Goal: Use online tool/utility: Utilize a website feature to perform a specific function

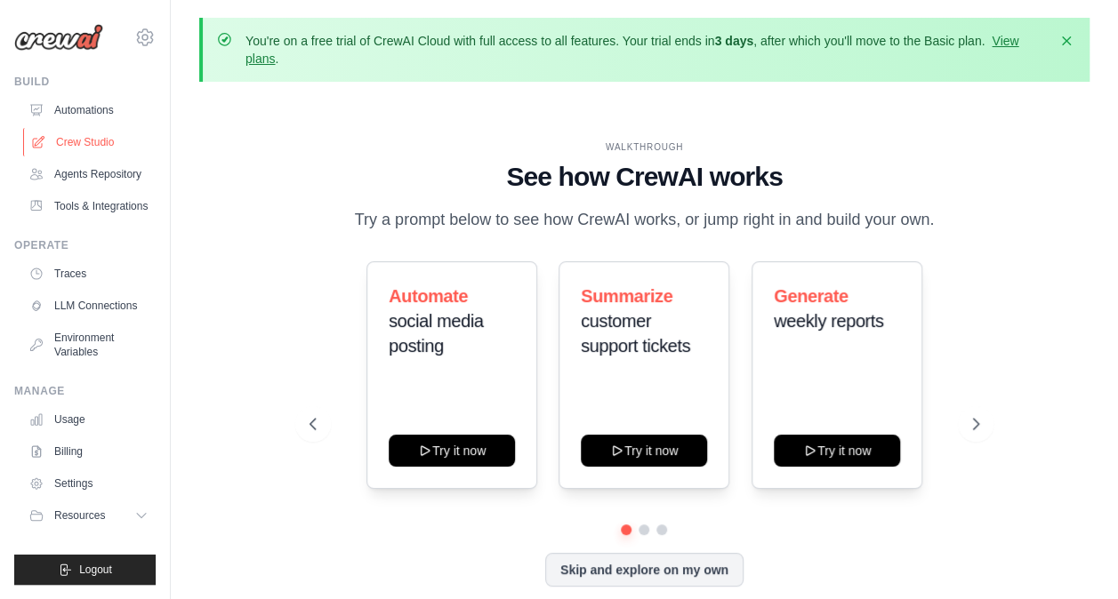
click at [108, 132] on link "Crew Studio" at bounding box center [90, 142] width 134 height 28
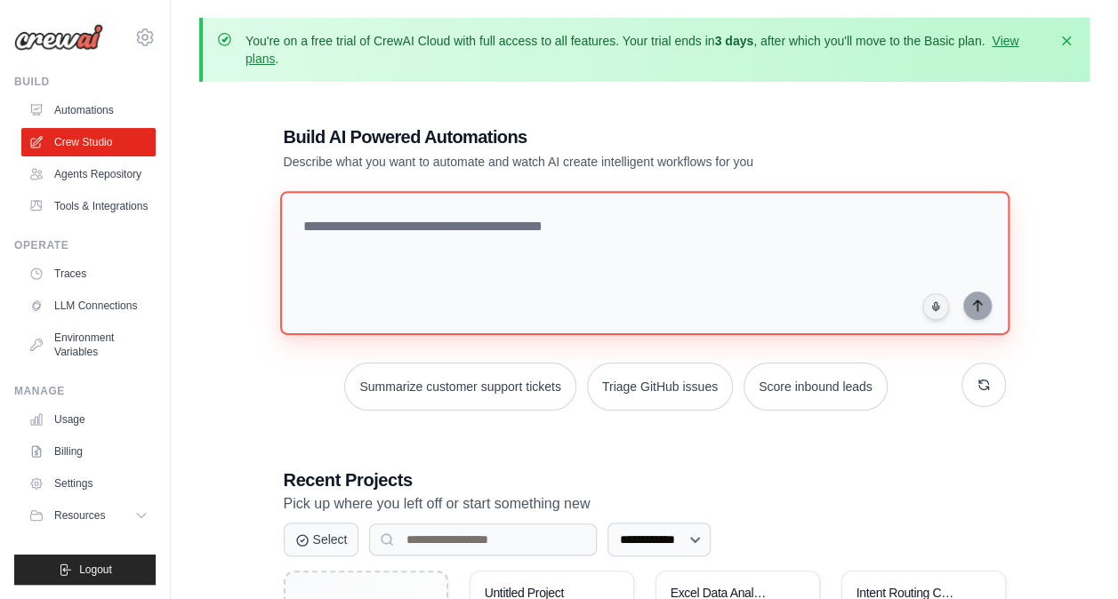
click at [391, 224] on textarea at bounding box center [643, 263] width 729 height 144
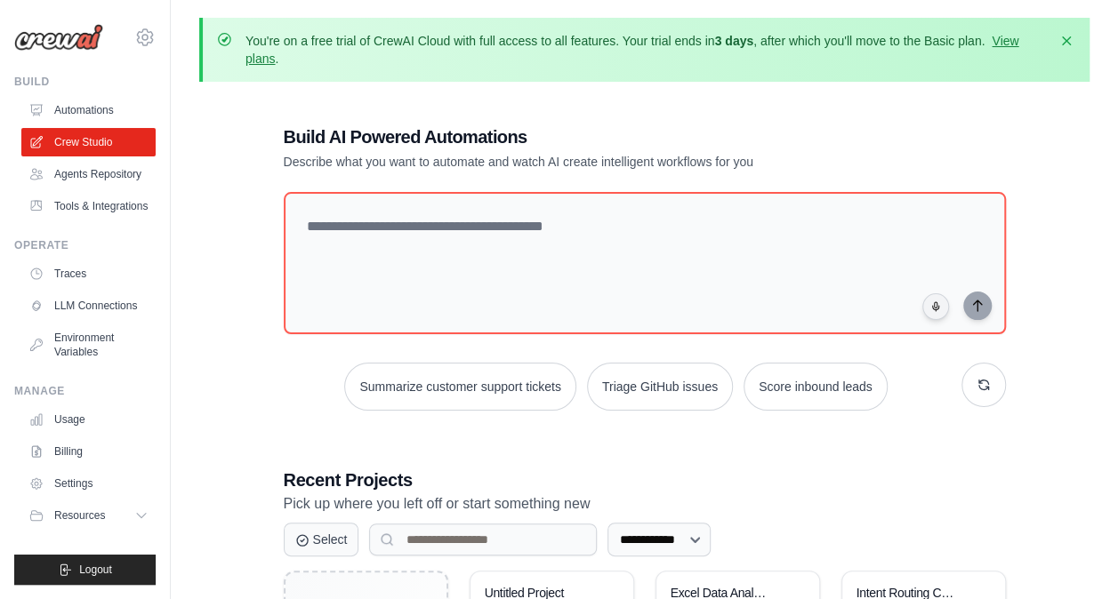
click at [244, 187] on div "**********" at bounding box center [644, 436] width 890 height 681
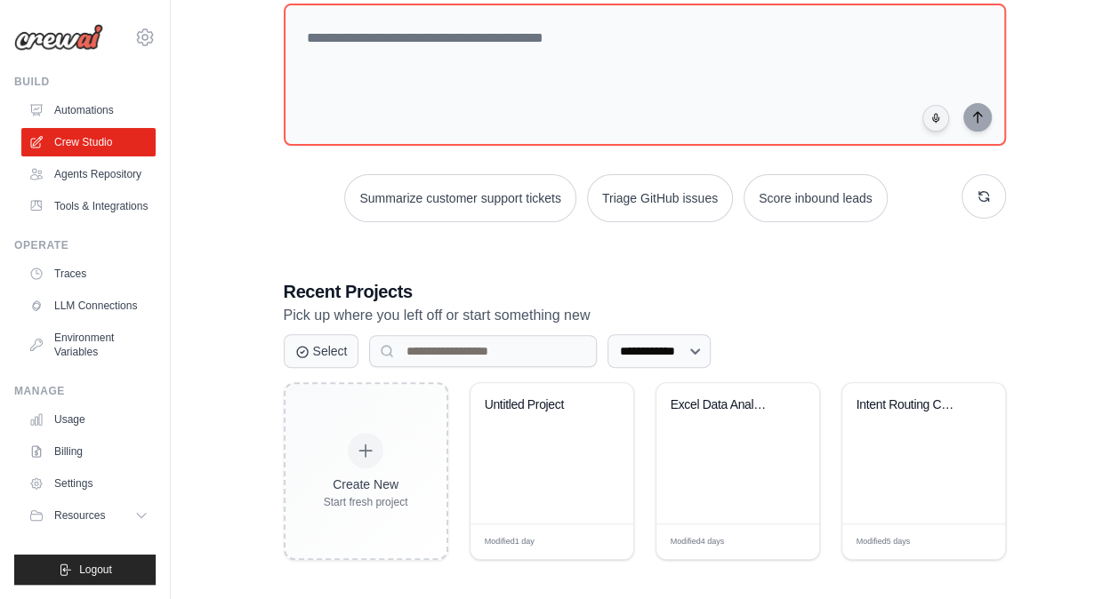
scroll to position [194, 0]
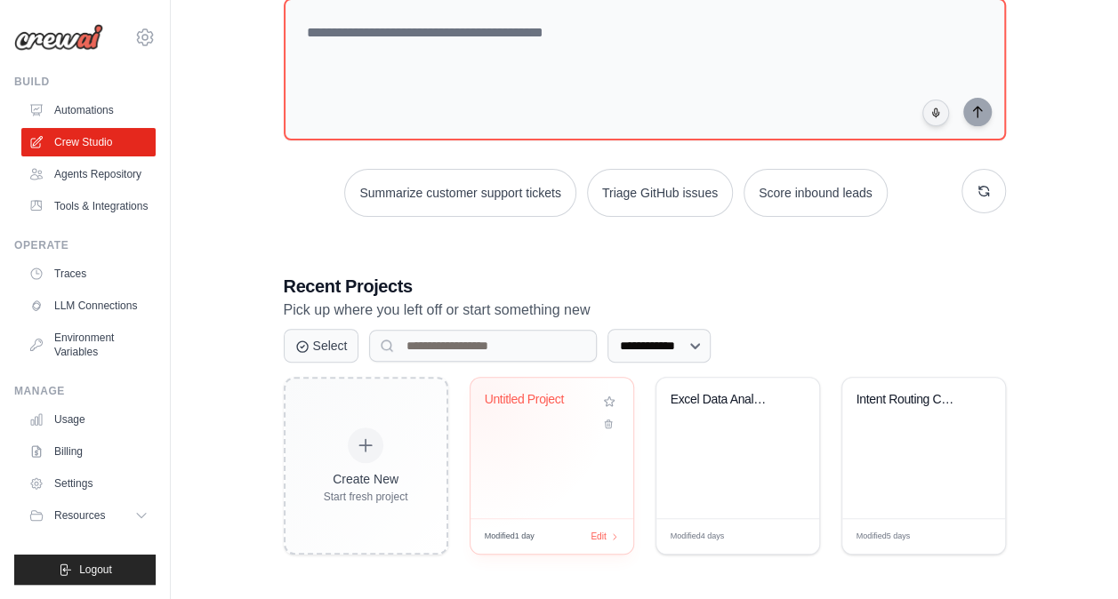
click at [478, 397] on div "Untitled Project" at bounding box center [551, 448] width 163 height 140
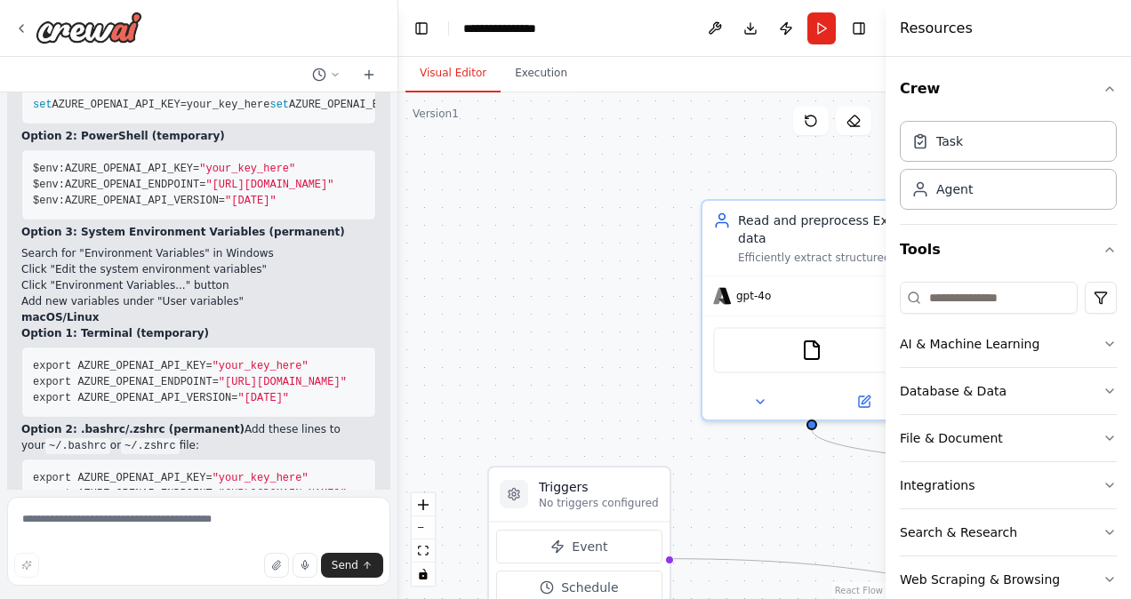
scroll to position [3521, 0]
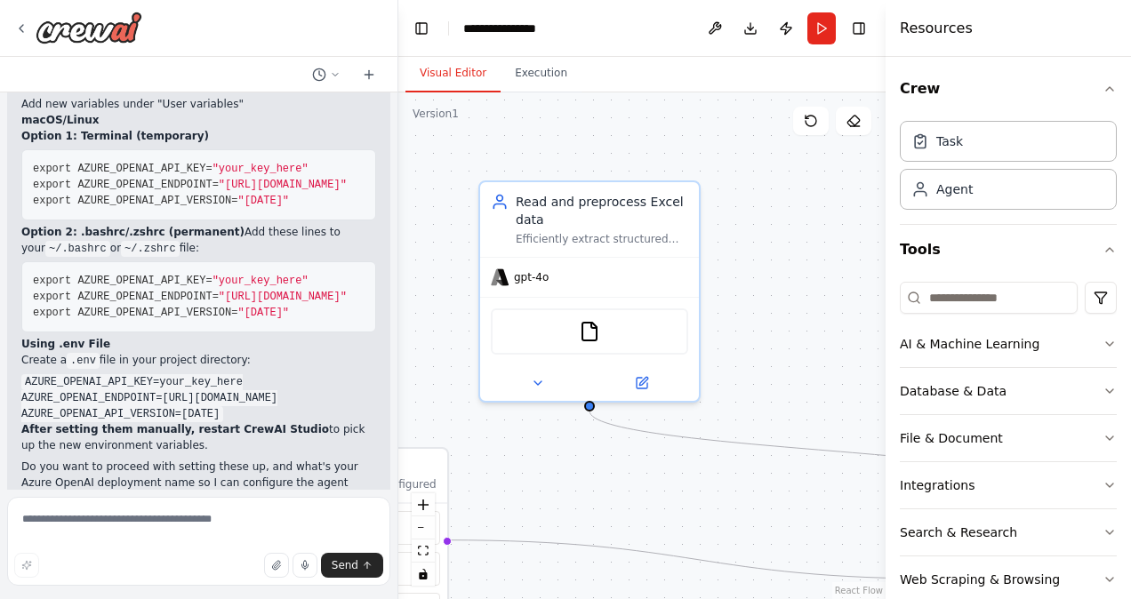
drag, startPoint x: 670, startPoint y: 304, endPoint x: 463, endPoint y: 293, distance: 207.5
click at [463, 293] on div ".deletable-edge-delete-btn { width: 20px; height: 20px; border: 0px solid #ffff…" at bounding box center [641, 345] width 487 height 507
